Goal: Information Seeking & Learning: Learn about a topic

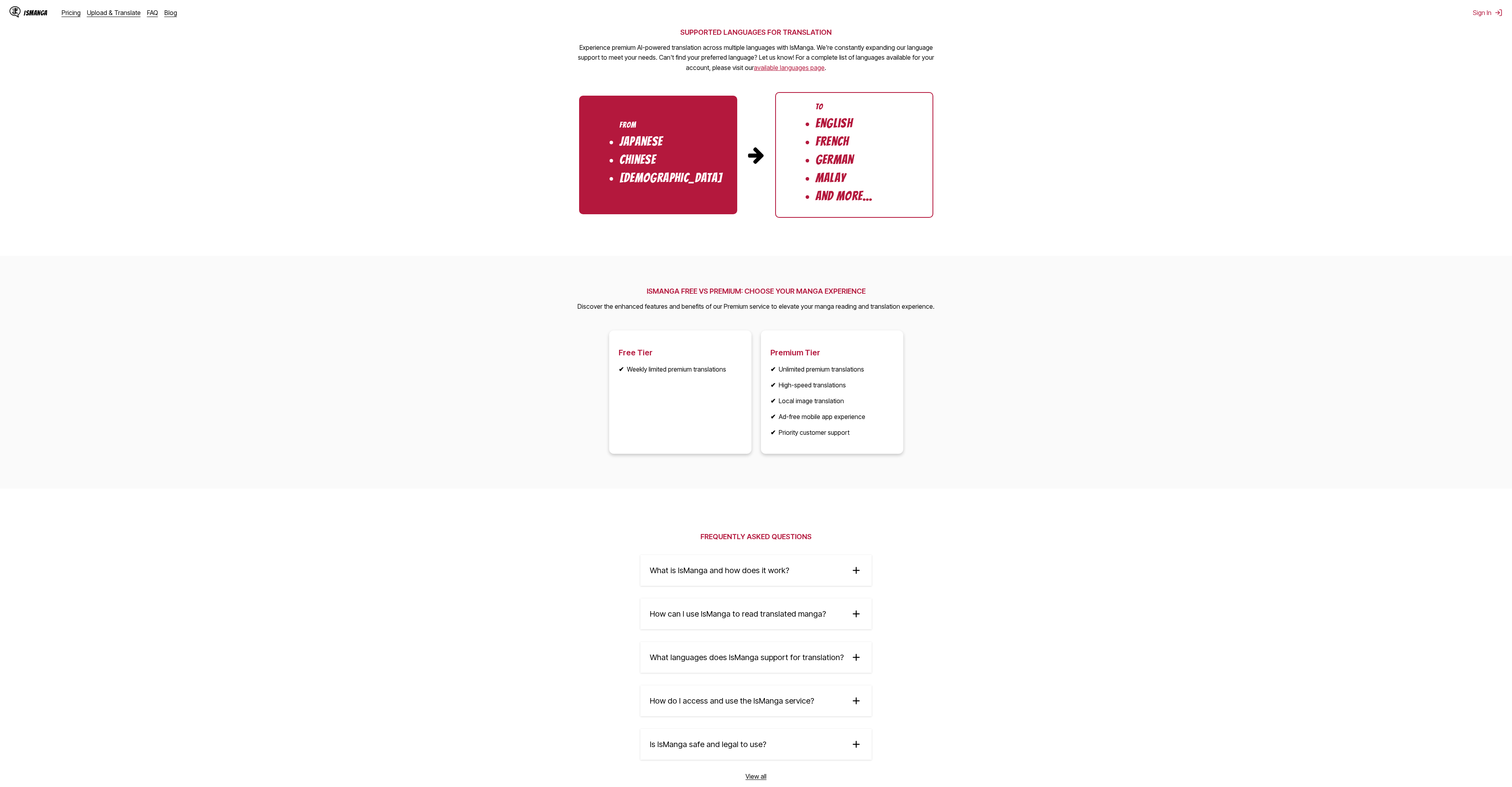
scroll to position [790, 0]
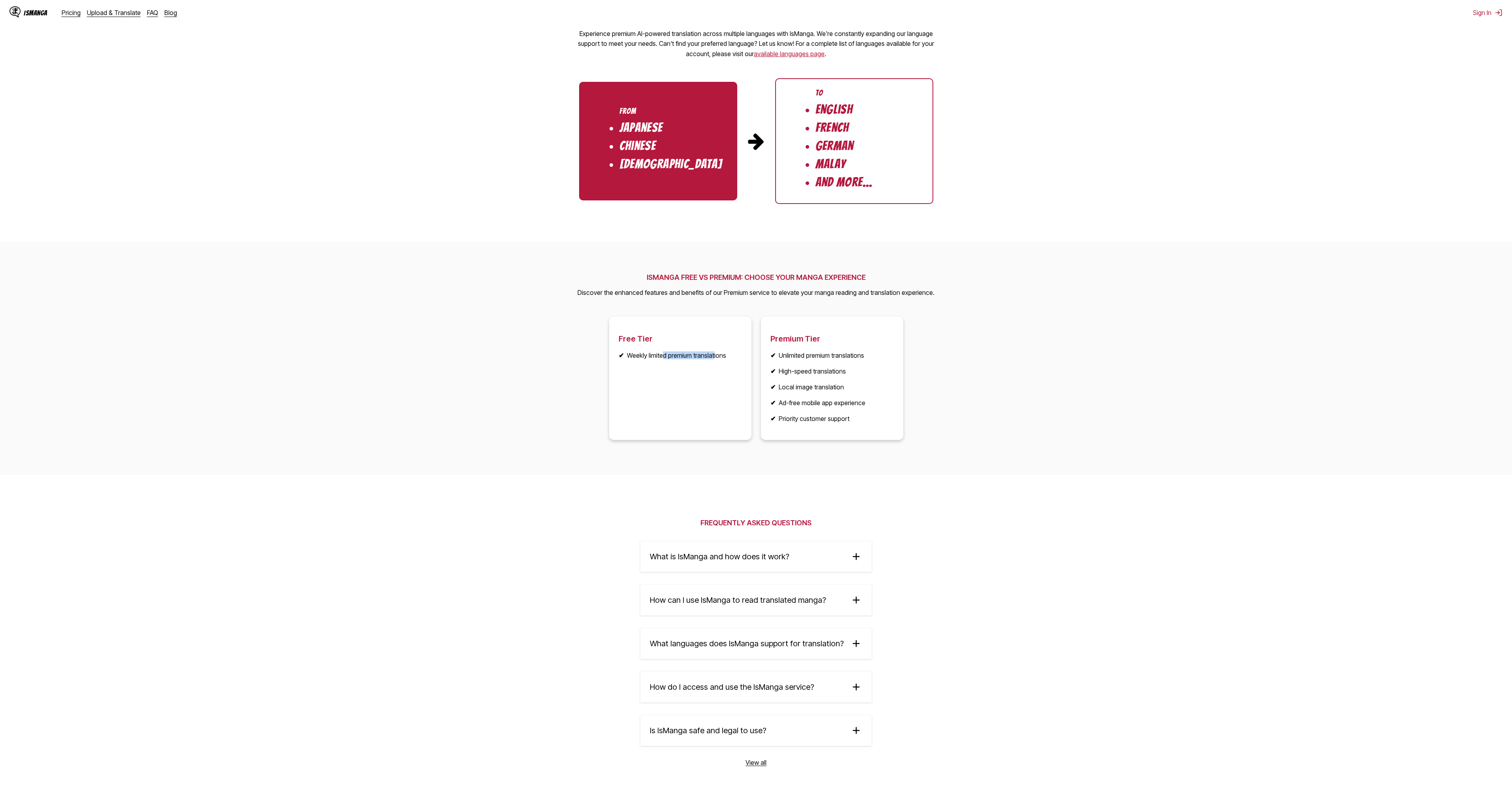
drag, startPoint x: 661, startPoint y: 354, endPoint x: 713, endPoint y: 354, distance: 52.0
click at [713, 354] on li "✔ Weekly limited premium translations" at bounding box center [680, 355] width 124 height 8
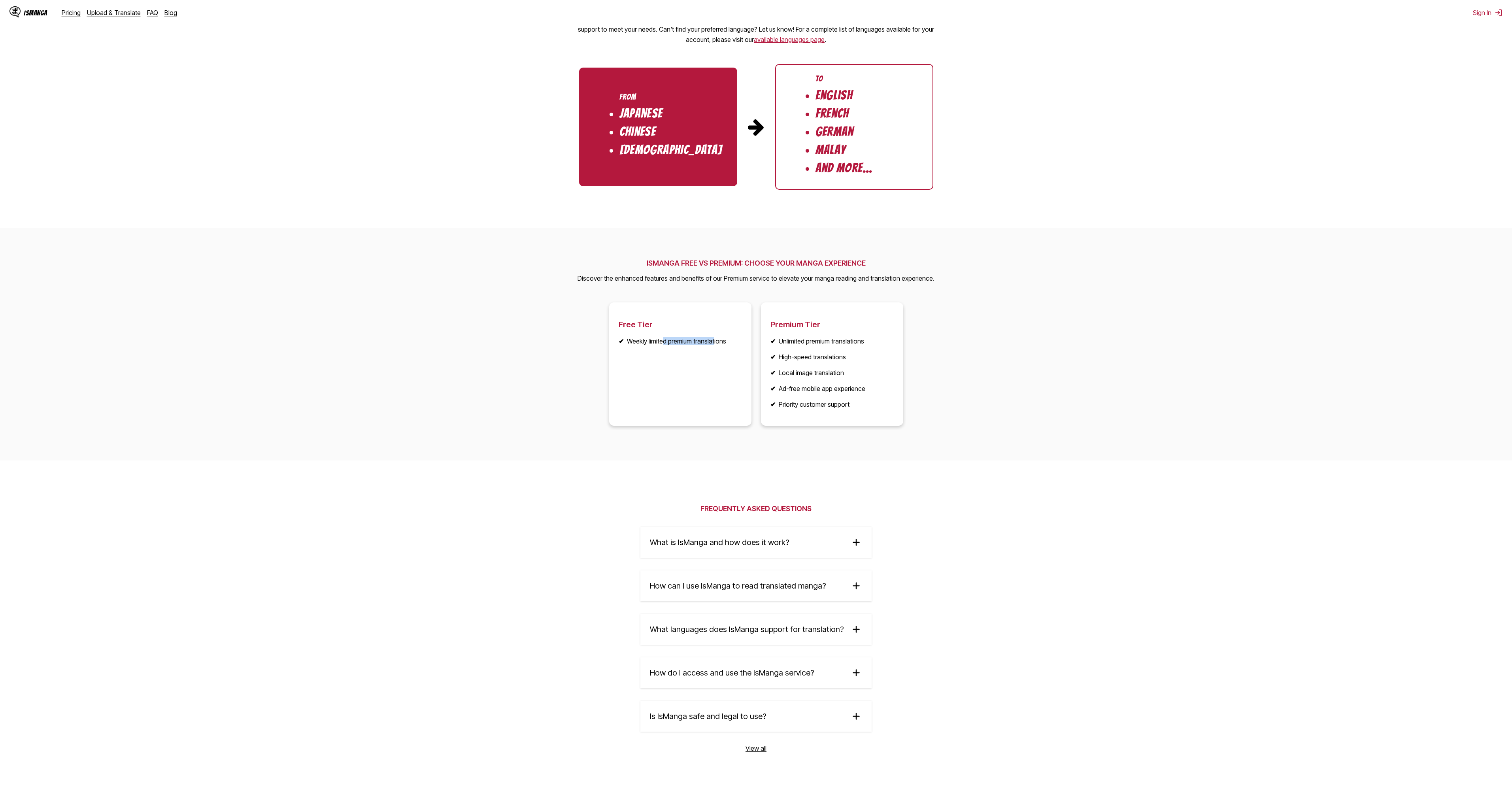
scroll to position [883, 0]
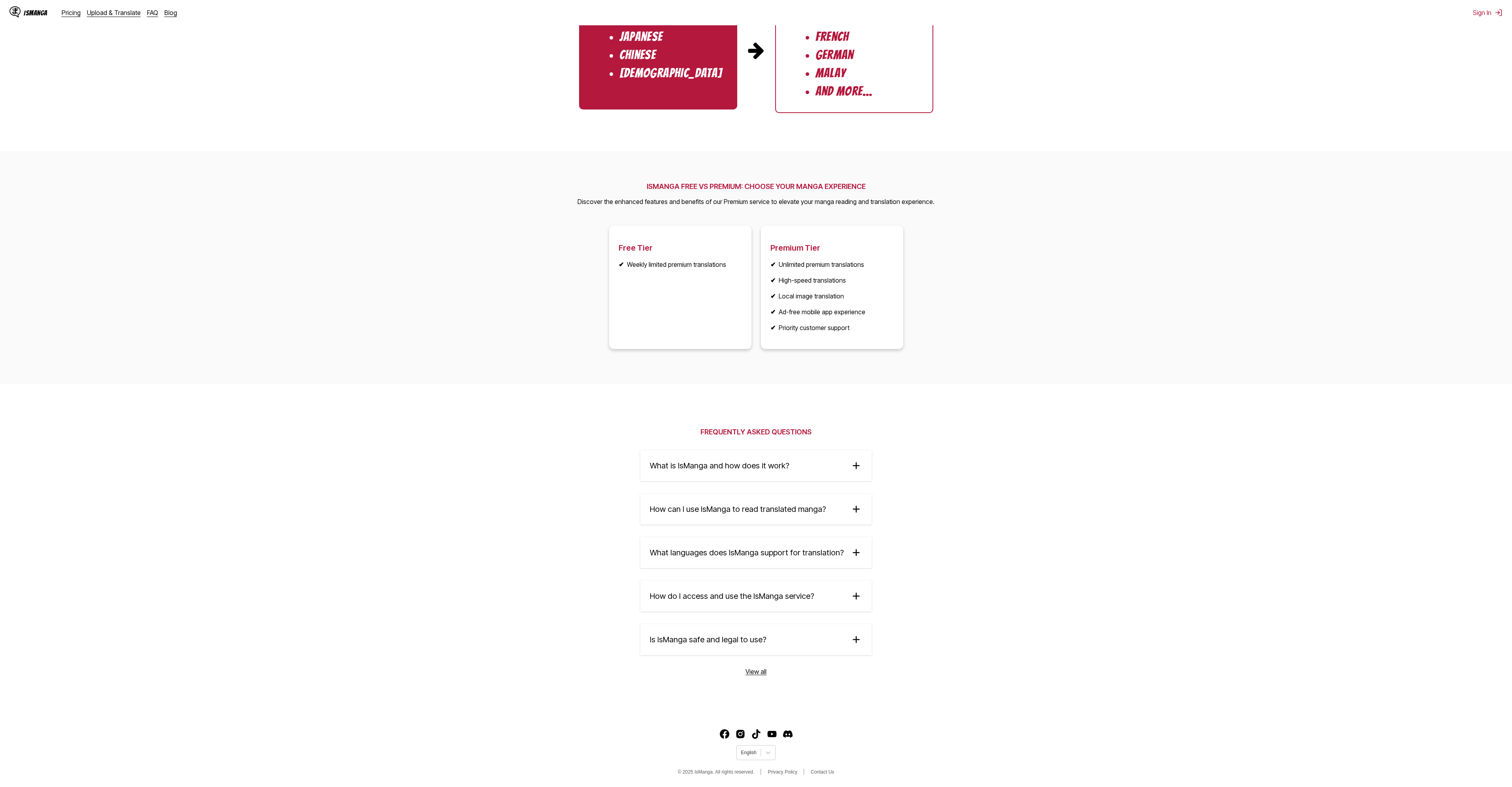
click at [734, 513] on span "How can I use IsManga to read translated manga?" at bounding box center [737, 509] width 176 height 10
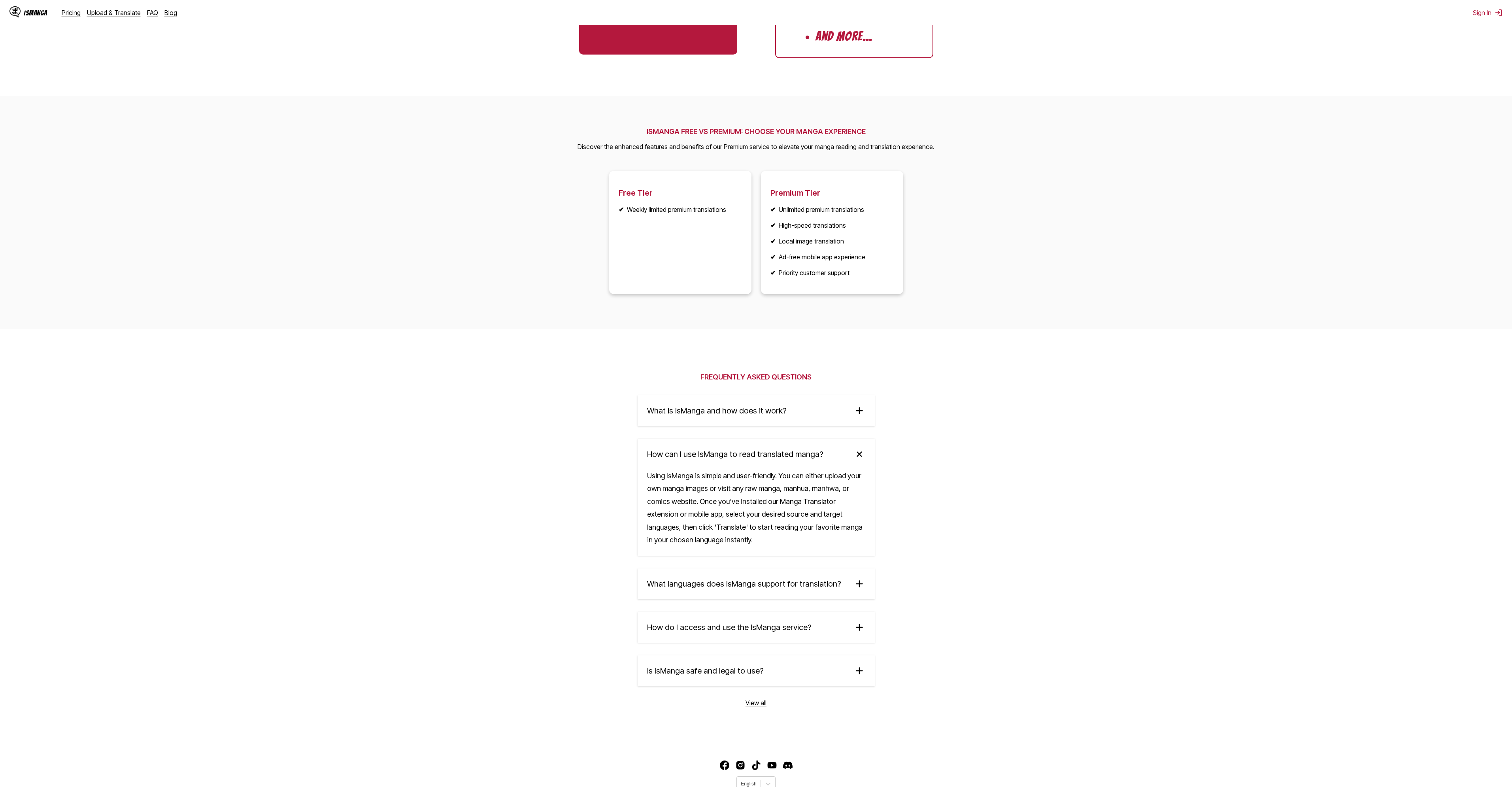
scroll to position [969, 0]
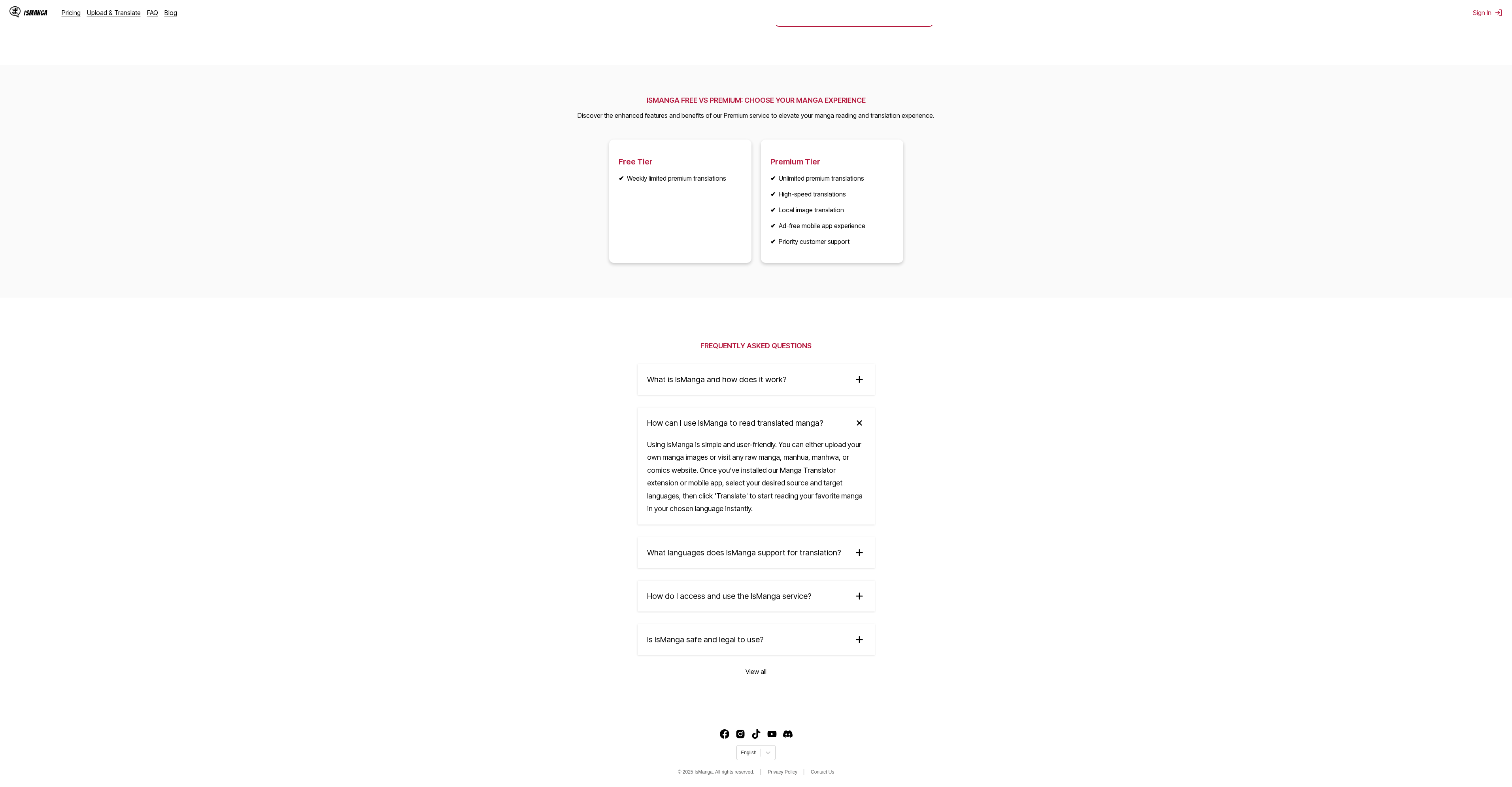
click at [724, 561] on summary "What languages does IsManga support for translation?" at bounding box center [756, 552] width 237 height 30
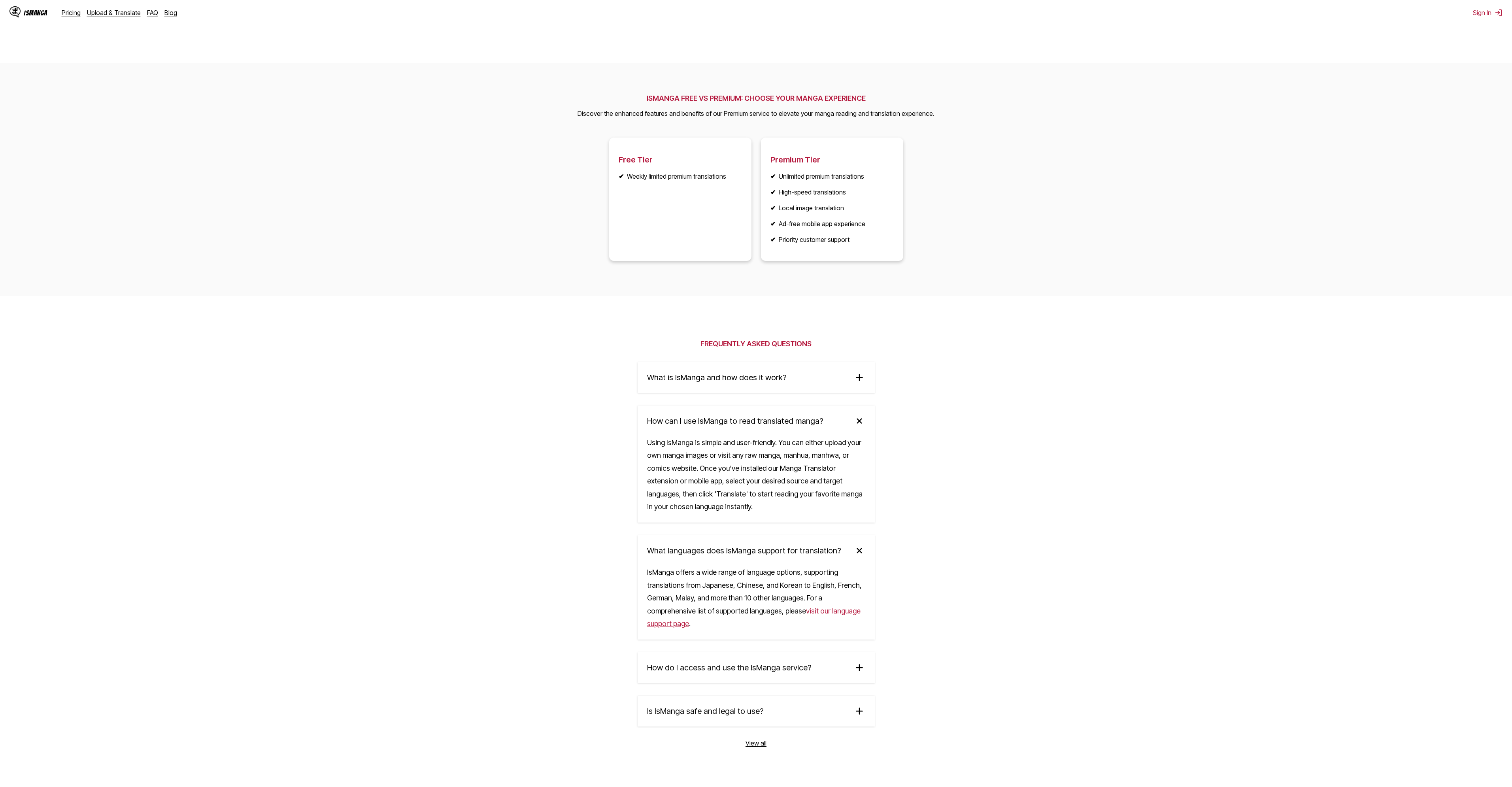
click at [740, 679] on summary "How do I access and use the IsManga service?" at bounding box center [756, 666] width 237 height 30
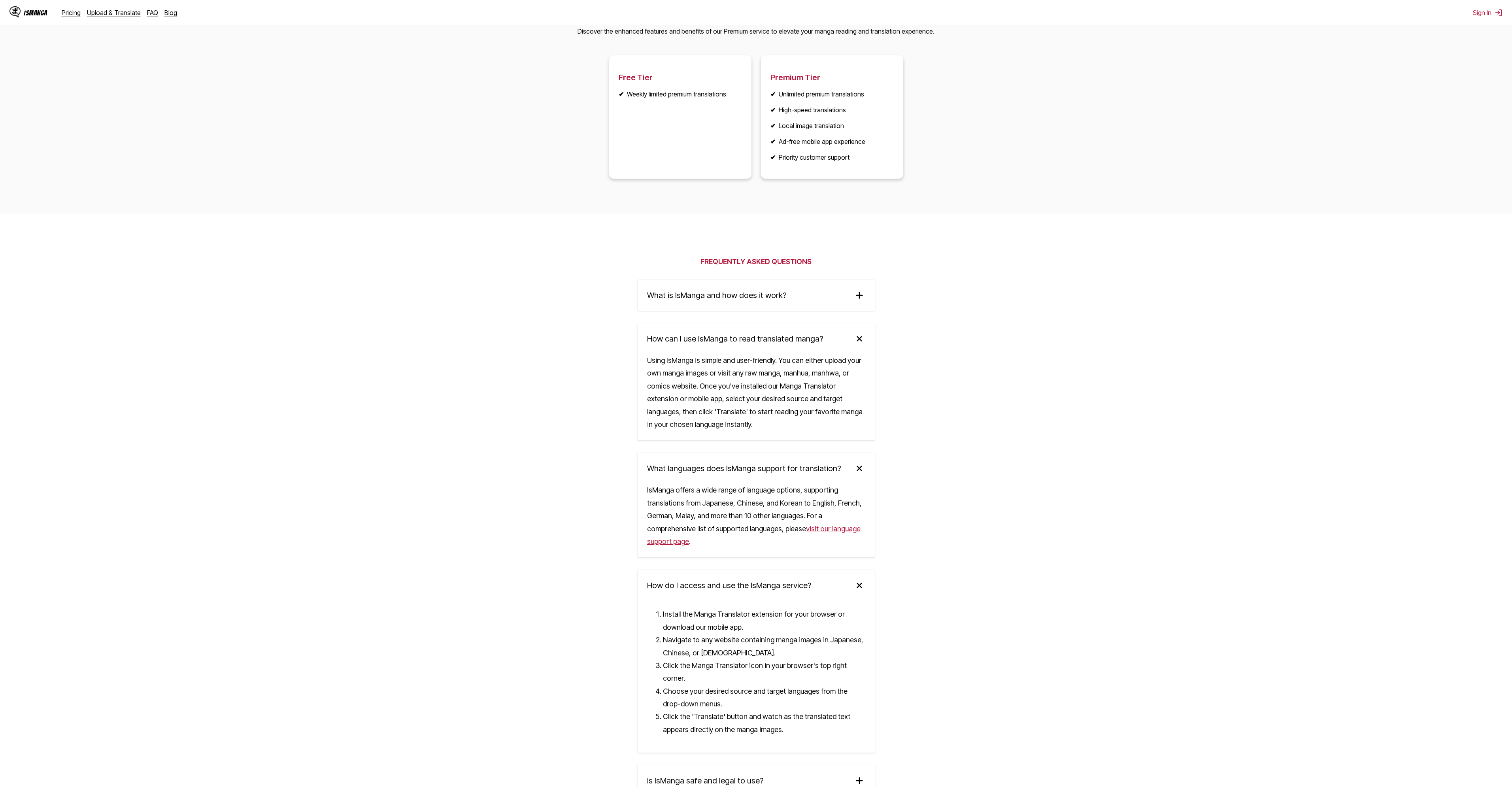
scroll to position [1127, 0]
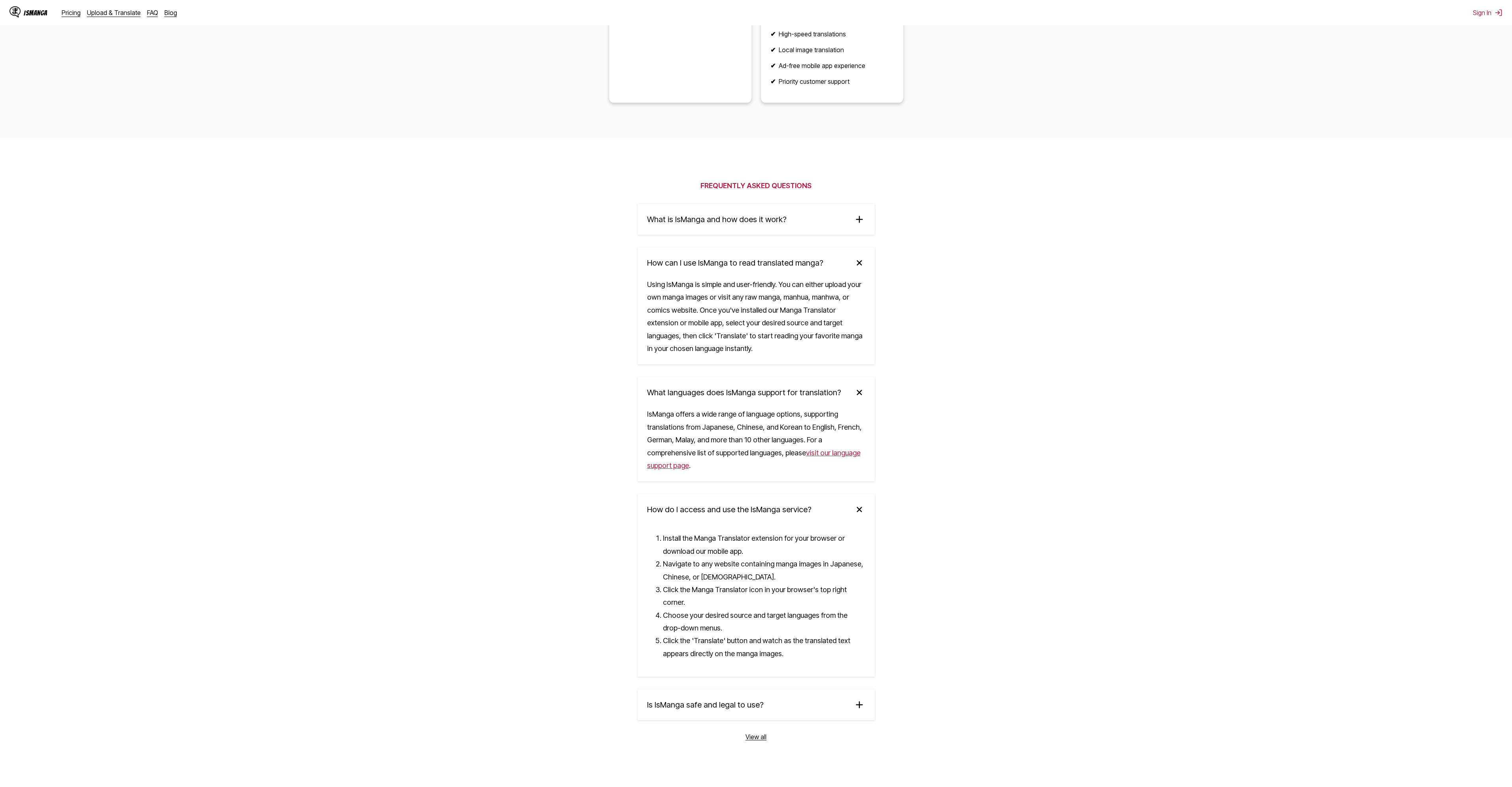
click at [700, 700] on span "Is IsManga safe and legal to use?" at bounding box center [705, 704] width 117 height 10
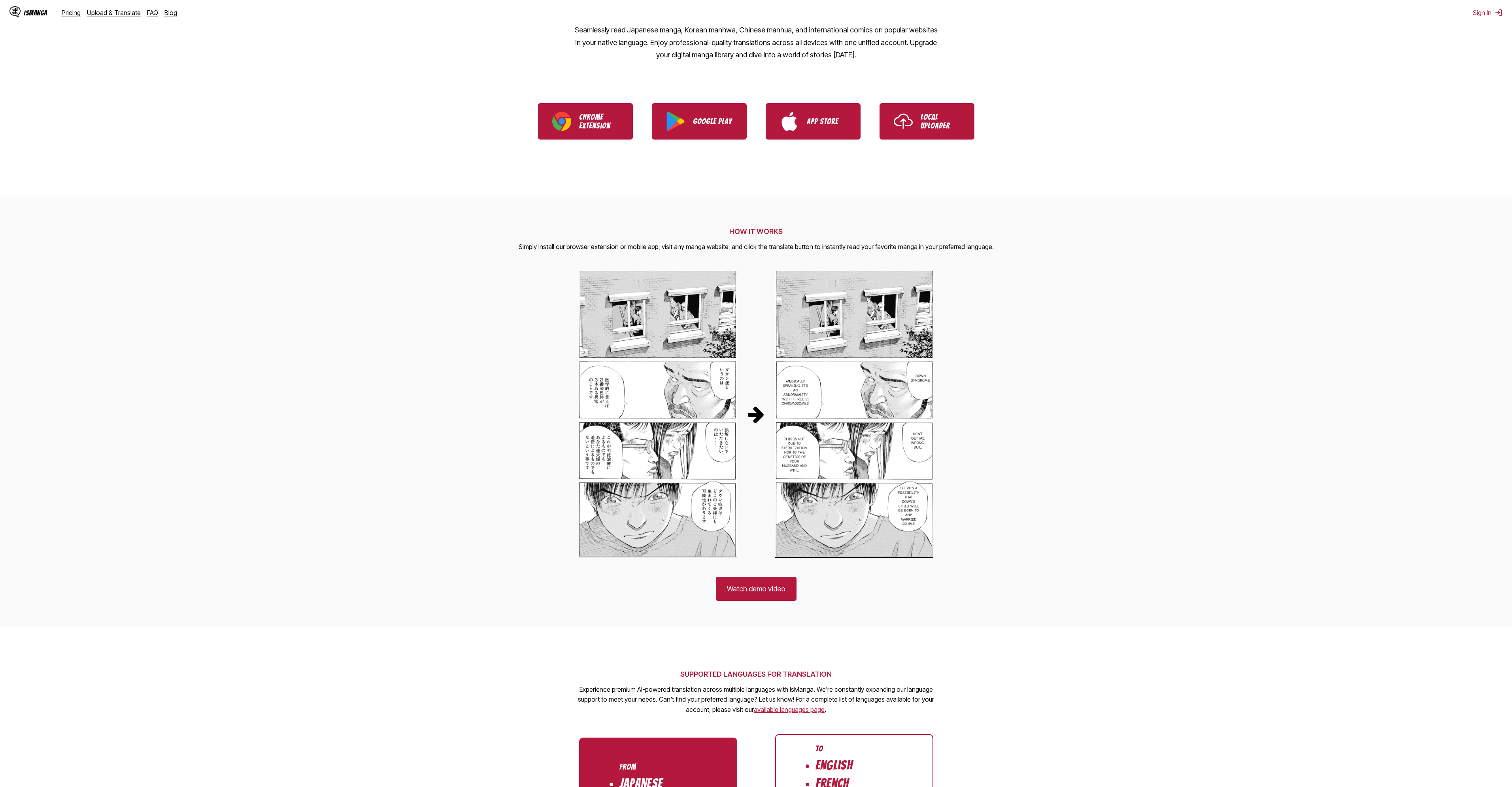
scroll to position [0, 0]
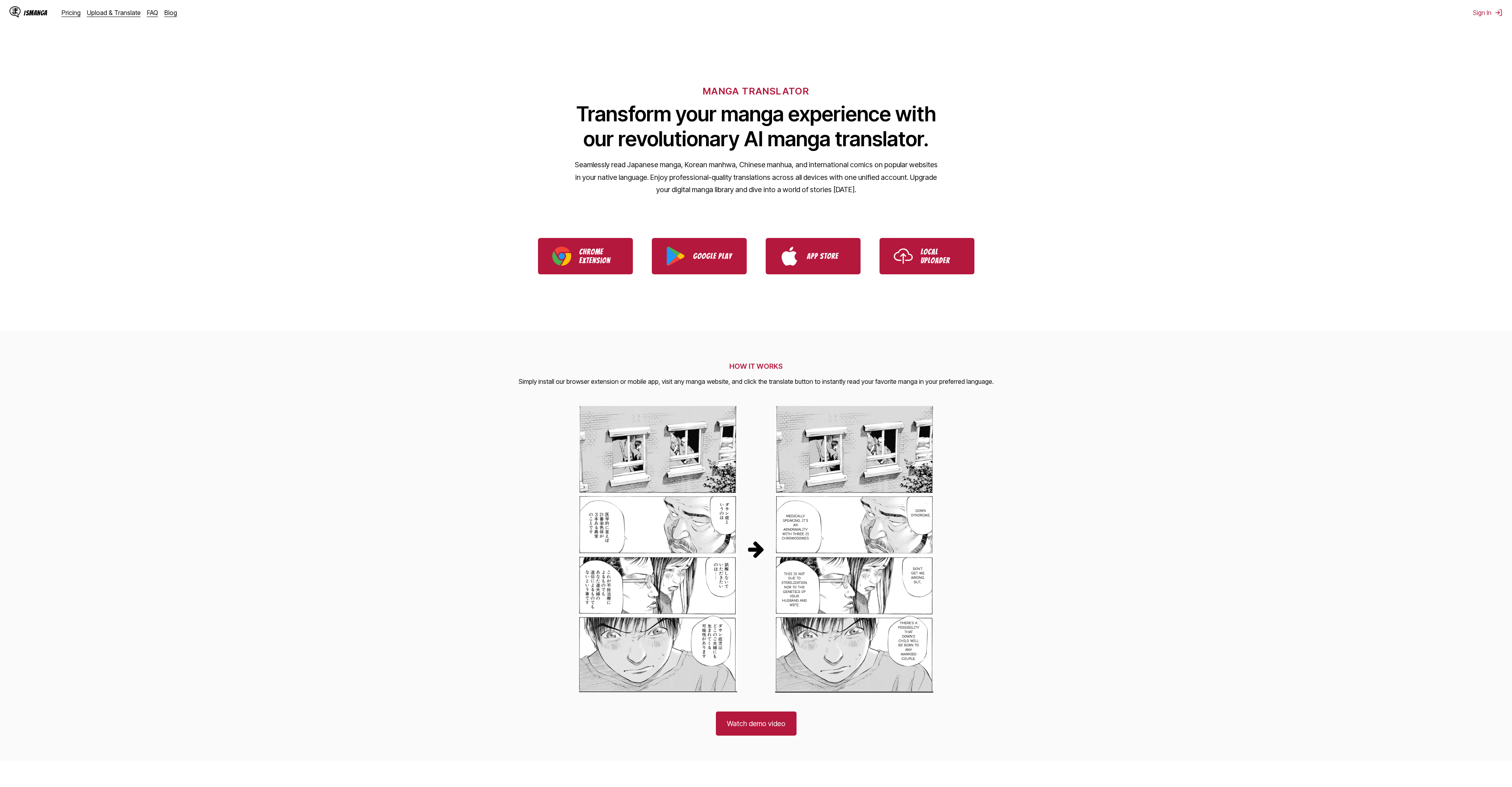
click at [68, 8] on div "IsManga Pricing Upload & Translate FAQ Blog" at bounding box center [97, 13] width 174 height 25
click at [78, 13] on link "Pricing" at bounding box center [71, 13] width 19 height 8
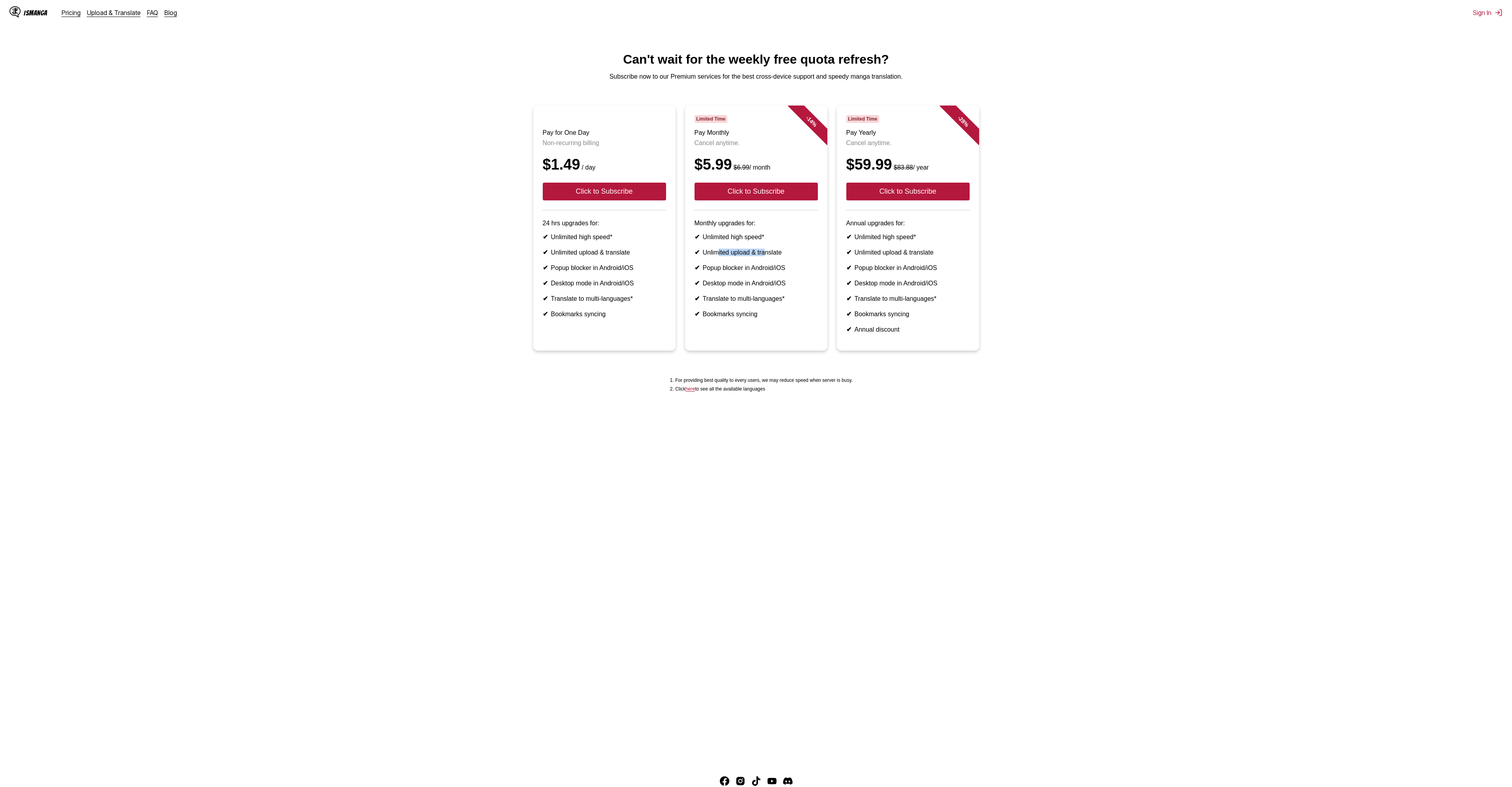
drag, startPoint x: 720, startPoint y: 265, endPoint x: 766, endPoint y: 263, distance: 46.0
click at [766, 256] on li "✔ Unlimited upload & translate" at bounding box center [756, 252] width 124 height 7
drag, startPoint x: 745, startPoint y: 283, endPoint x: 751, endPoint y: 290, distance: 9.2
click at [753, 272] on li "✔ Popup blocker in Android/iOS" at bounding box center [756, 268] width 124 height 7
drag, startPoint x: 753, startPoint y: 302, endPoint x: 764, endPoint y: 302, distance: 11.0
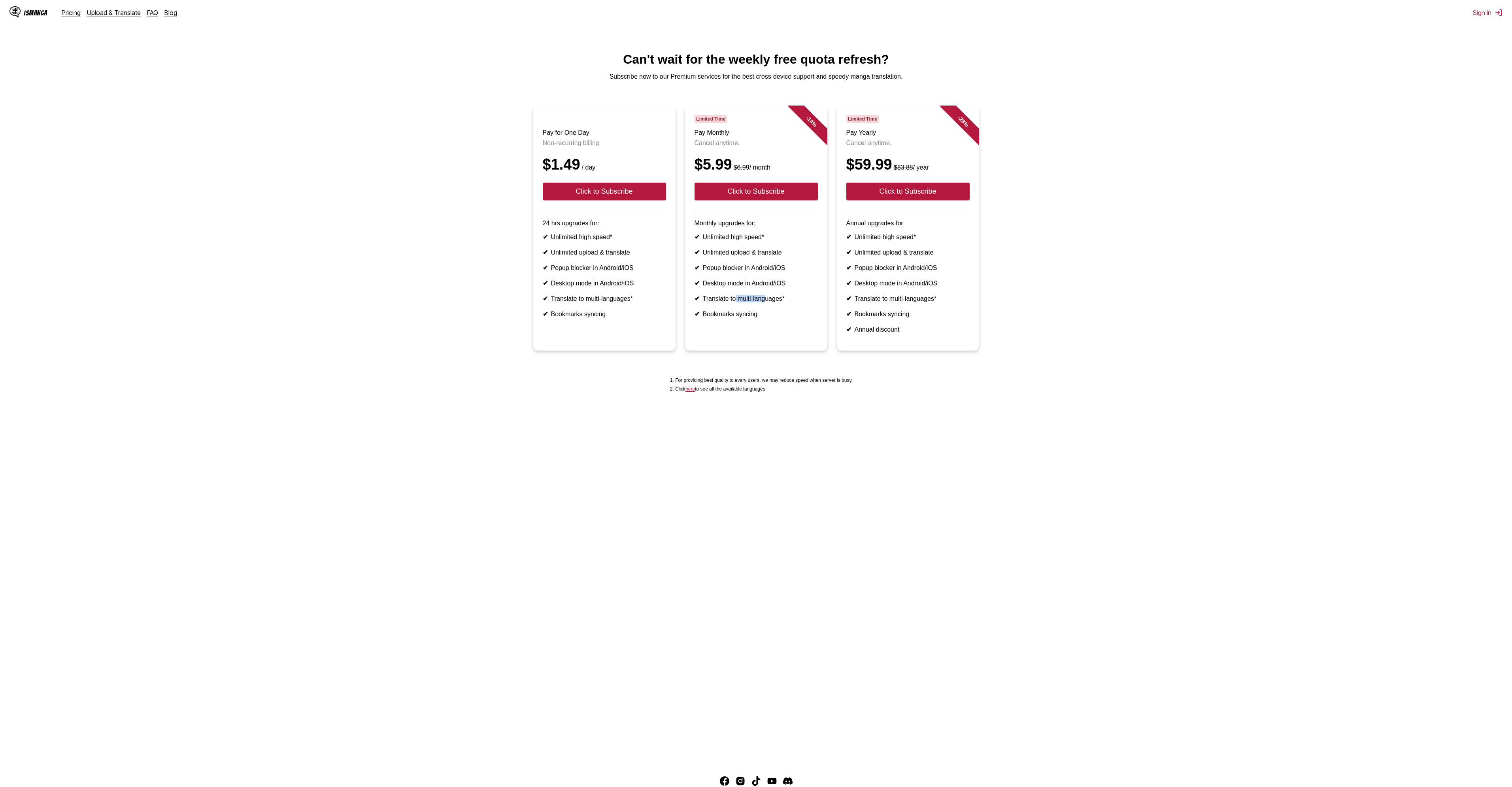
click at [764, 302] on ul "✔ Unlimited high speed* ✔ Unlimited upload & translate ✔ Popup blocker in Andro…" at bounding box center [756, 275] width 124 height 85
drag, startPoint x: 725, startPoint y: 322, endPoint x: 769, endPoint y: 324, distance: 44.0
click at [769, 318] on ul "✔ Unlimited high speed* ✔ Unlimited upload & translate ✔ Popup blocker in Andro…" at bounding box center [756, 275] width 124 height 85
drag, startPoint x: 772, startPoint y: 396, endPoint x: 789, endPoint y: 396, distance: 17.0
click at [789, 383] on li "For providing best quality to every users, we may reduce speed when server is b…" at bounding box center [763, 379] width 177 height 5
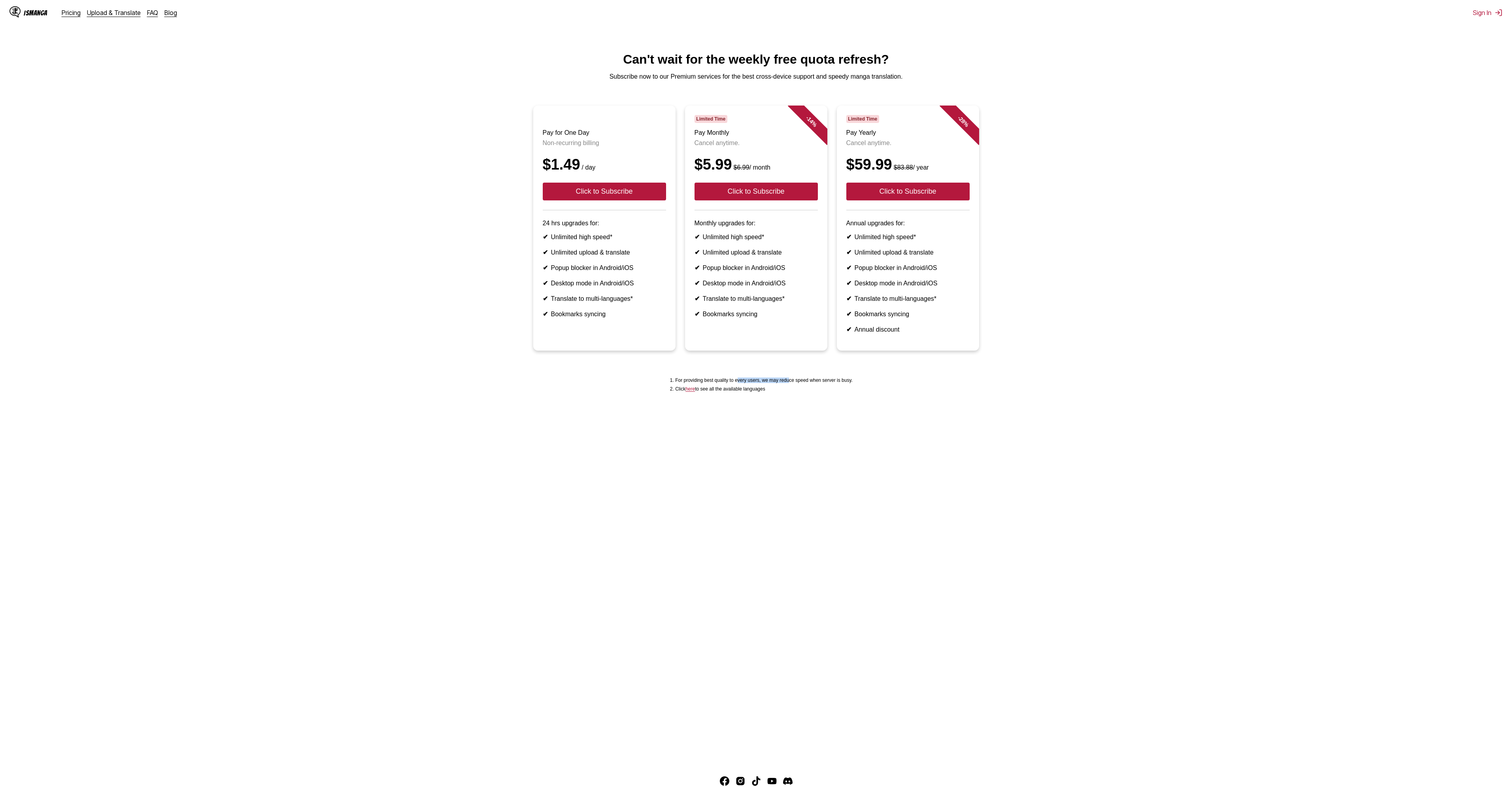
click at [694, 391] on link "here" at bounding box center [690, 388] width 10 height 5
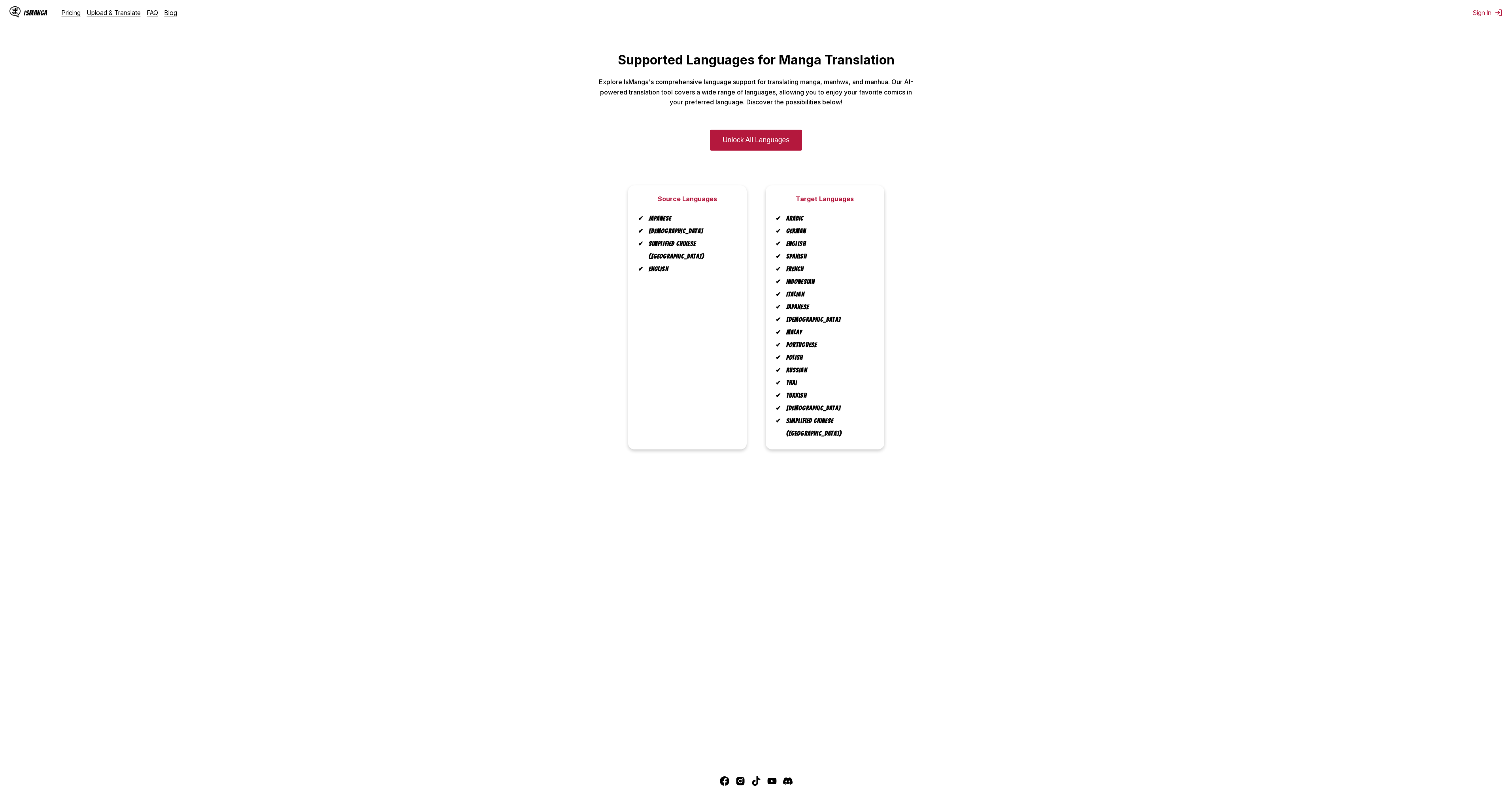
click at [995, 197] on div "Source Languages Japanese Korean Simplified Chinese ([GEOGRAPHIC_DATA]) English…" at bounding box center [755, 317] width 1499 height 264
